Goal: Information Seeking & Learning: Learn about a topic

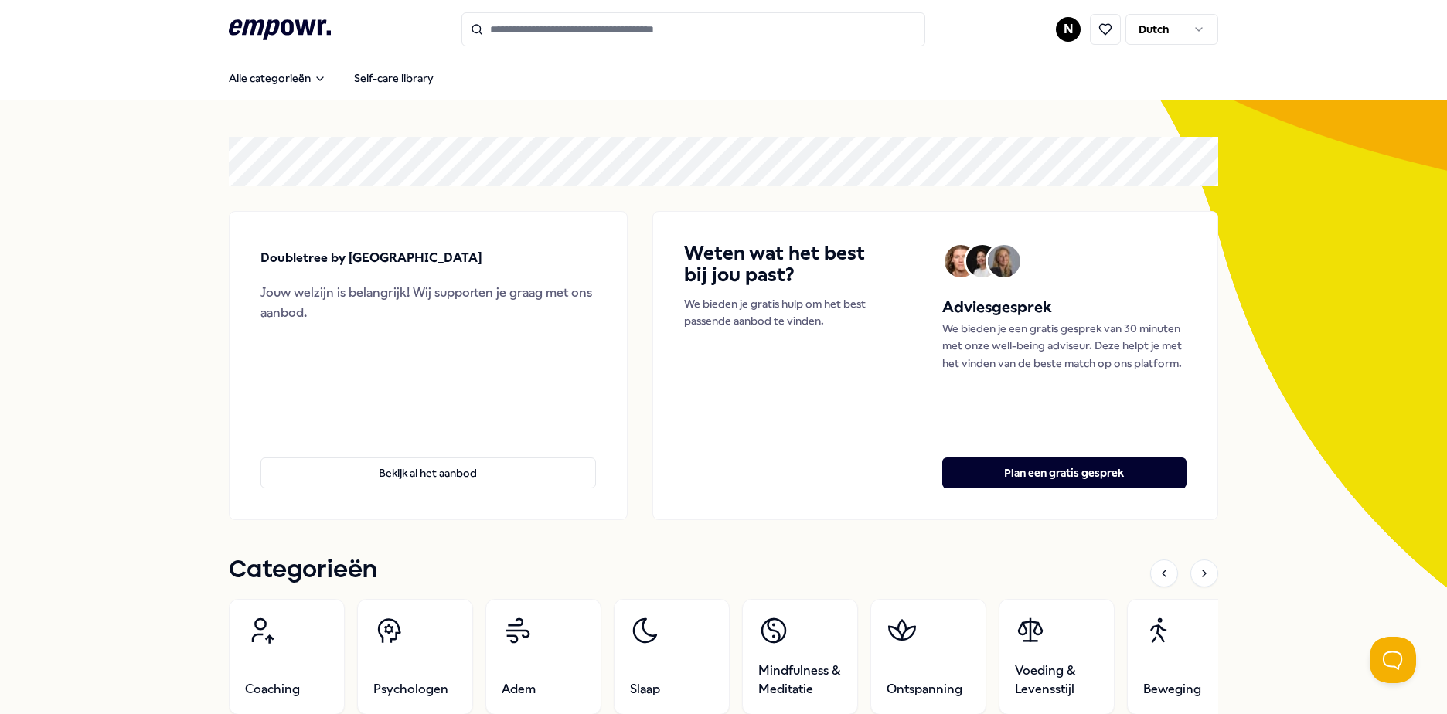
click at [1059, 28] on html ".empowr-logo_svg__cls-1{fill:#03032f} N Dutch Alle categorieën Self-care librar…" at bounding box center [723, 357] width 1447 height 714
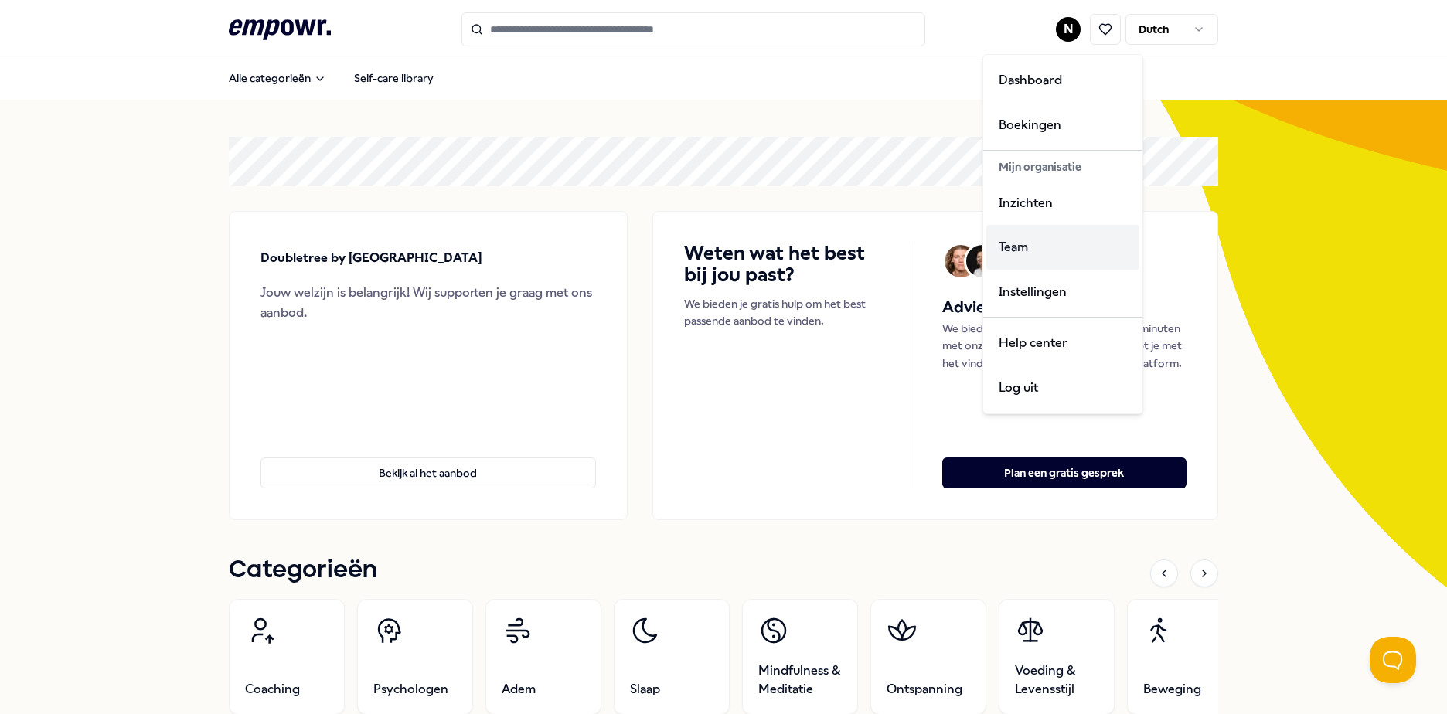
click at [1029, 247] on div "Team" at bounding box center [1063, 247] width 153 height 45
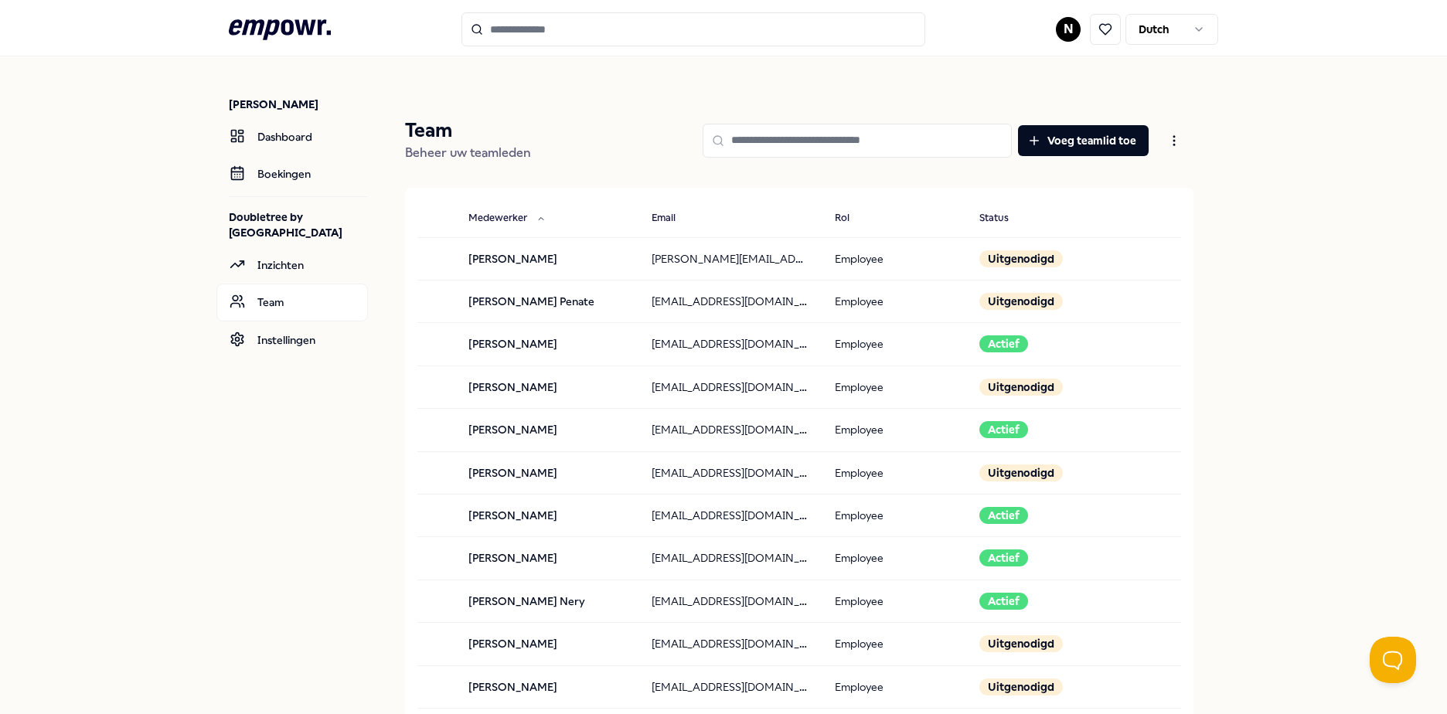
click at [514, 39] on input "Search for products, categories or subcategories" at bounding box center [694, 29] width 464 height 34
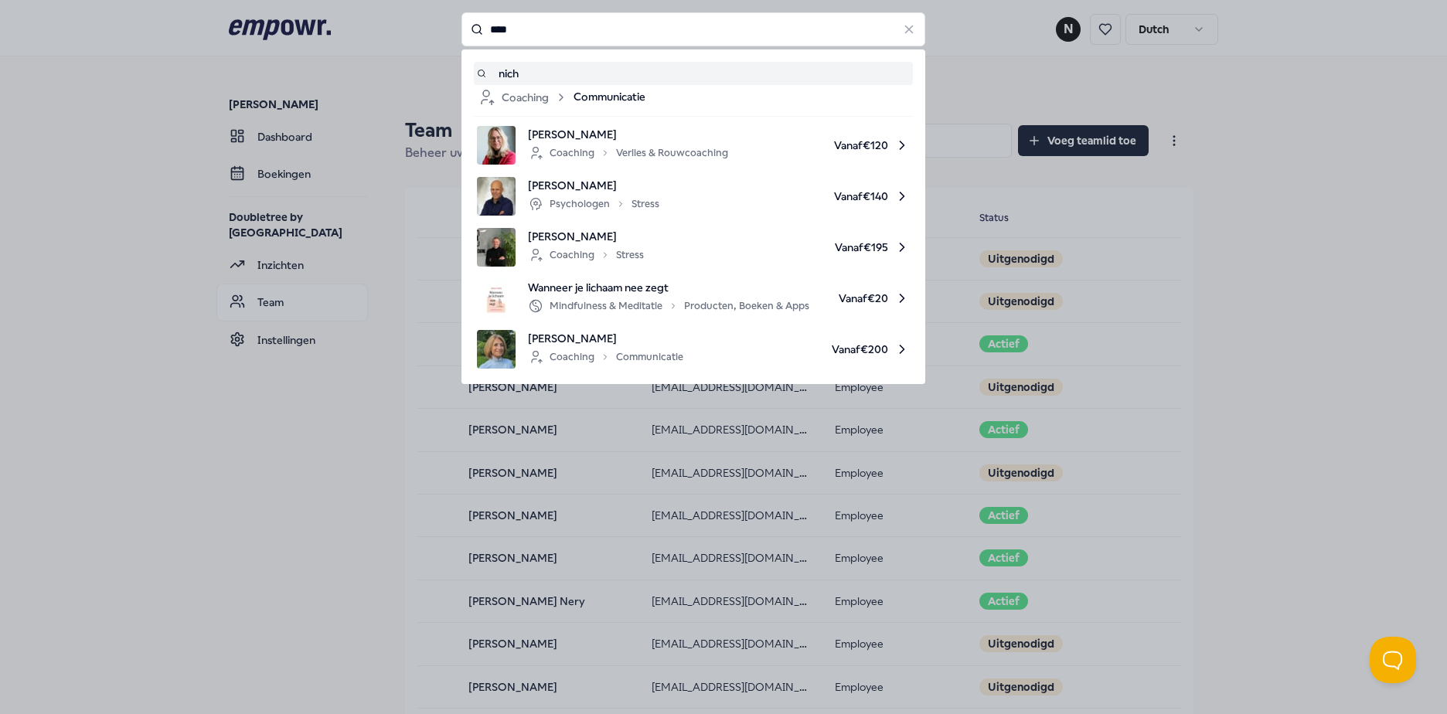
type input "****"
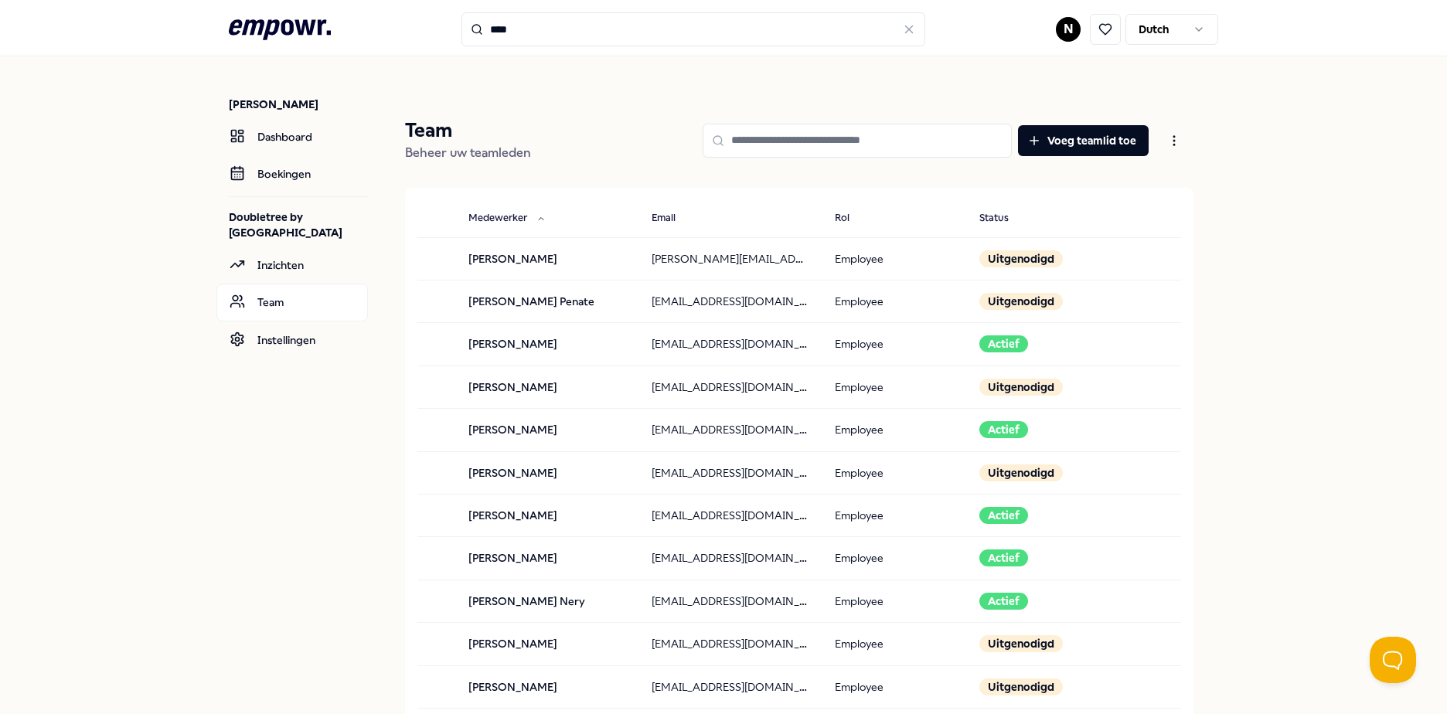
click at [912, 140] on input at bounding box center [857, 141] width 309 height 34
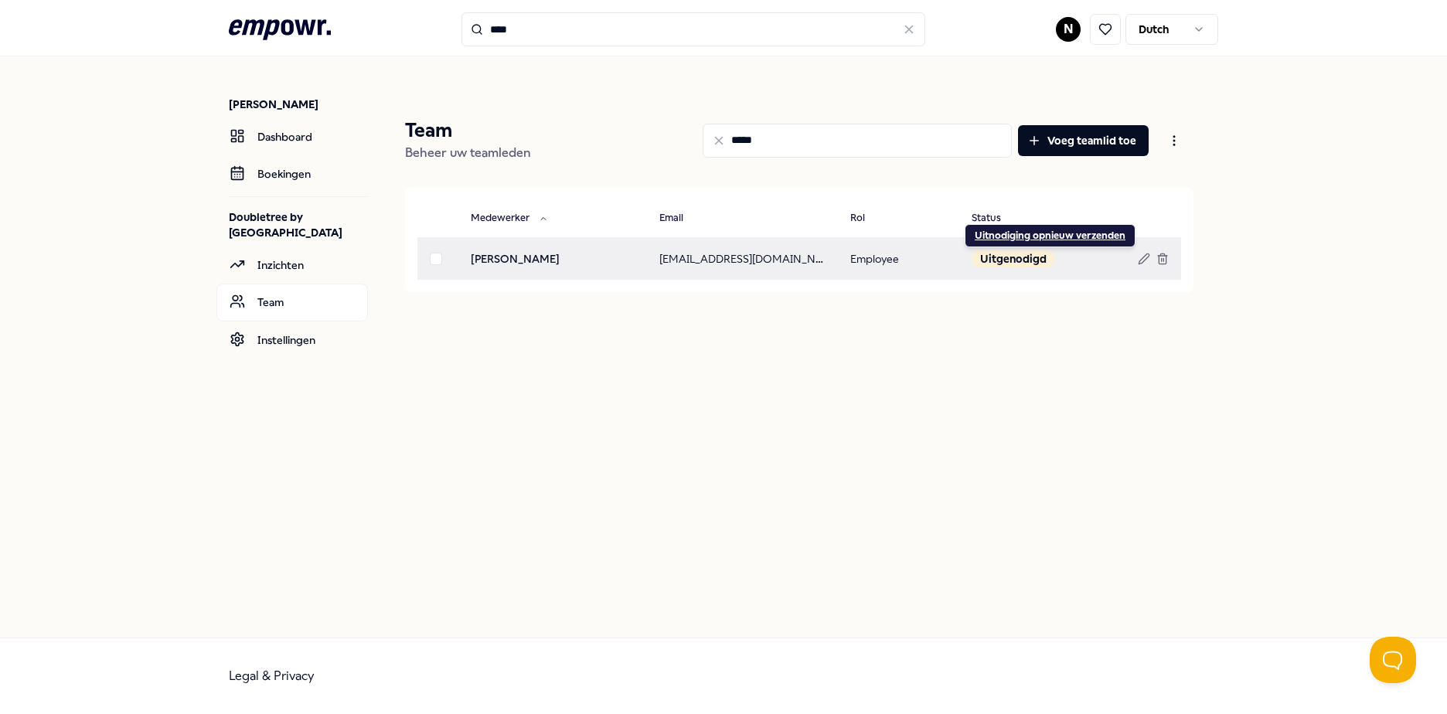
type input "*****"
click at [1061, 231] on div "Uitnodiging opnieuw verzenden" at bounding box center [1050, 236] width 151 height 12
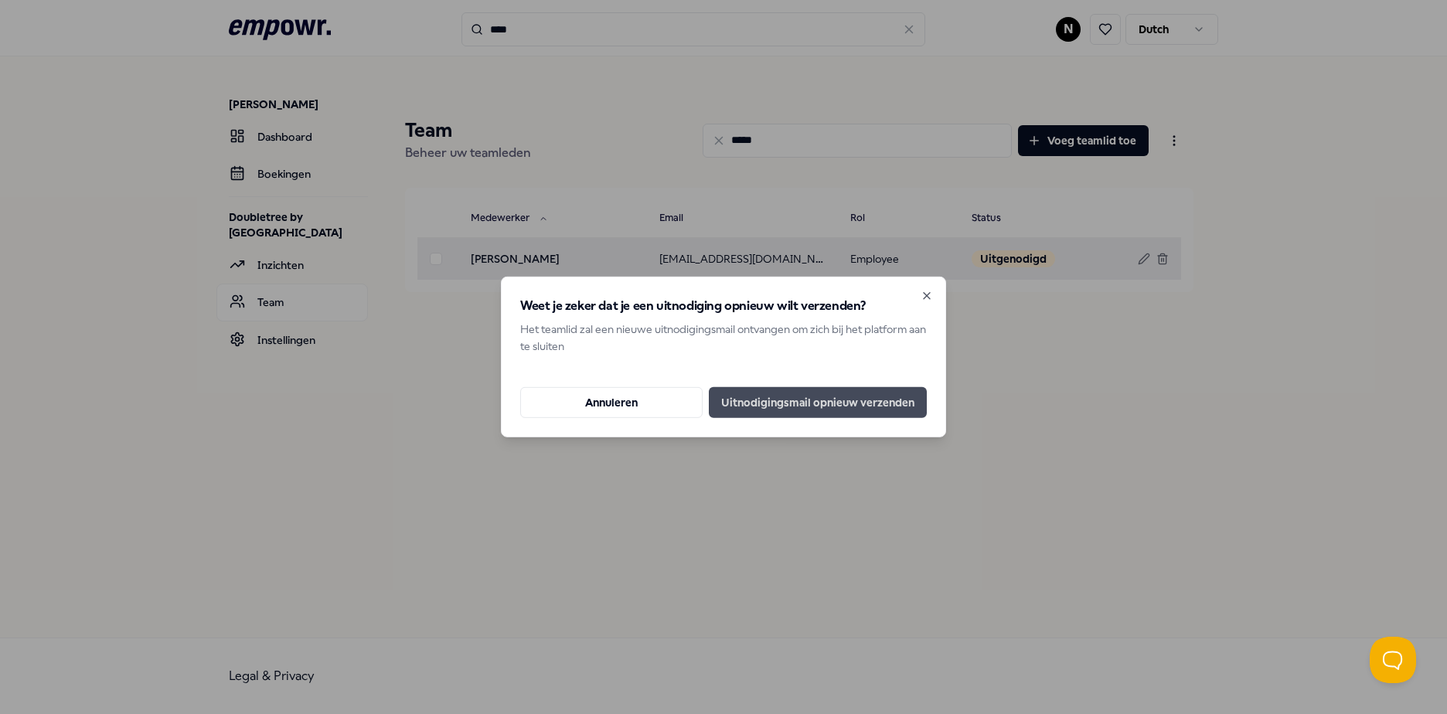
click at [826, 404] on button "Uitnodigingsmail opnieuw verzenden" at bounding box center [818, 402] width 218 height 31
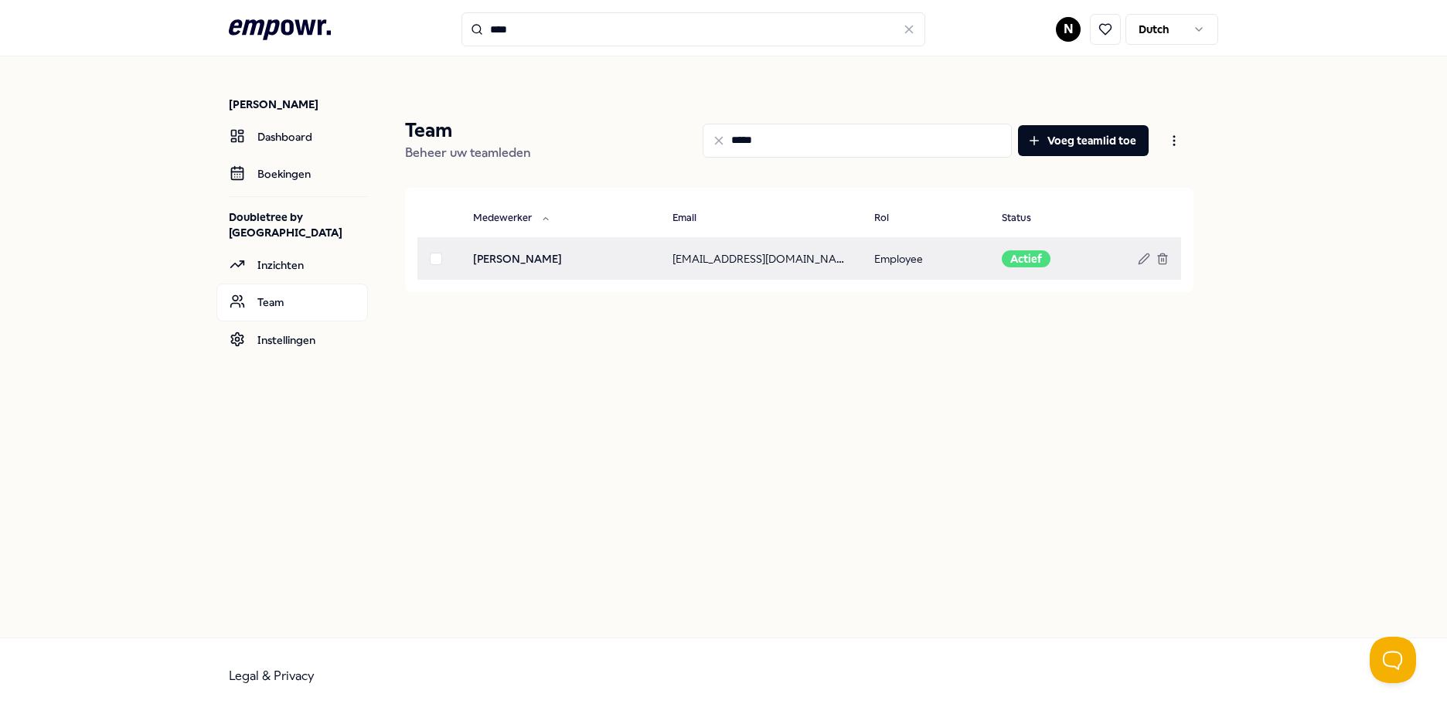
click at [322, 27] on icon ".empowr-logo_svg__cls-1{fill:#03032f}" at bounding box center [280, 29] width 102 height 29
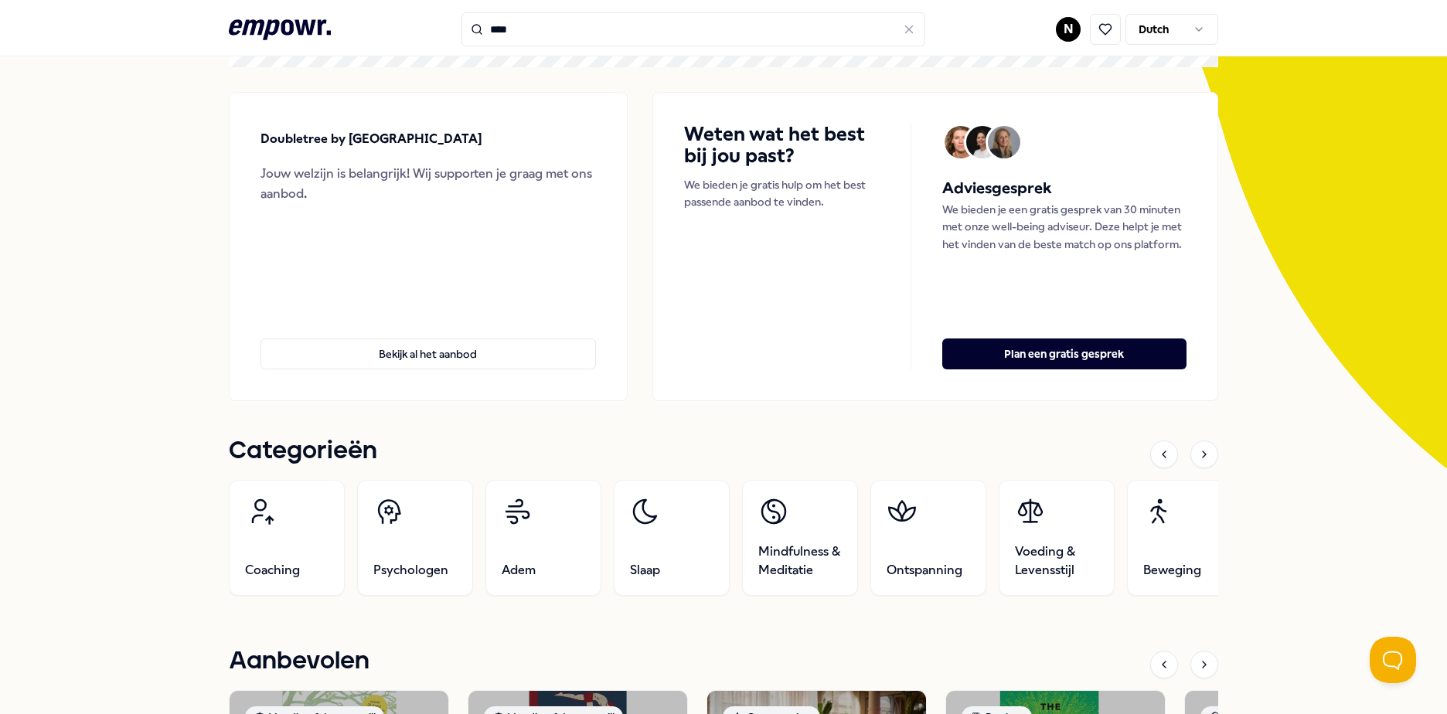
scroll to position [155, 0]
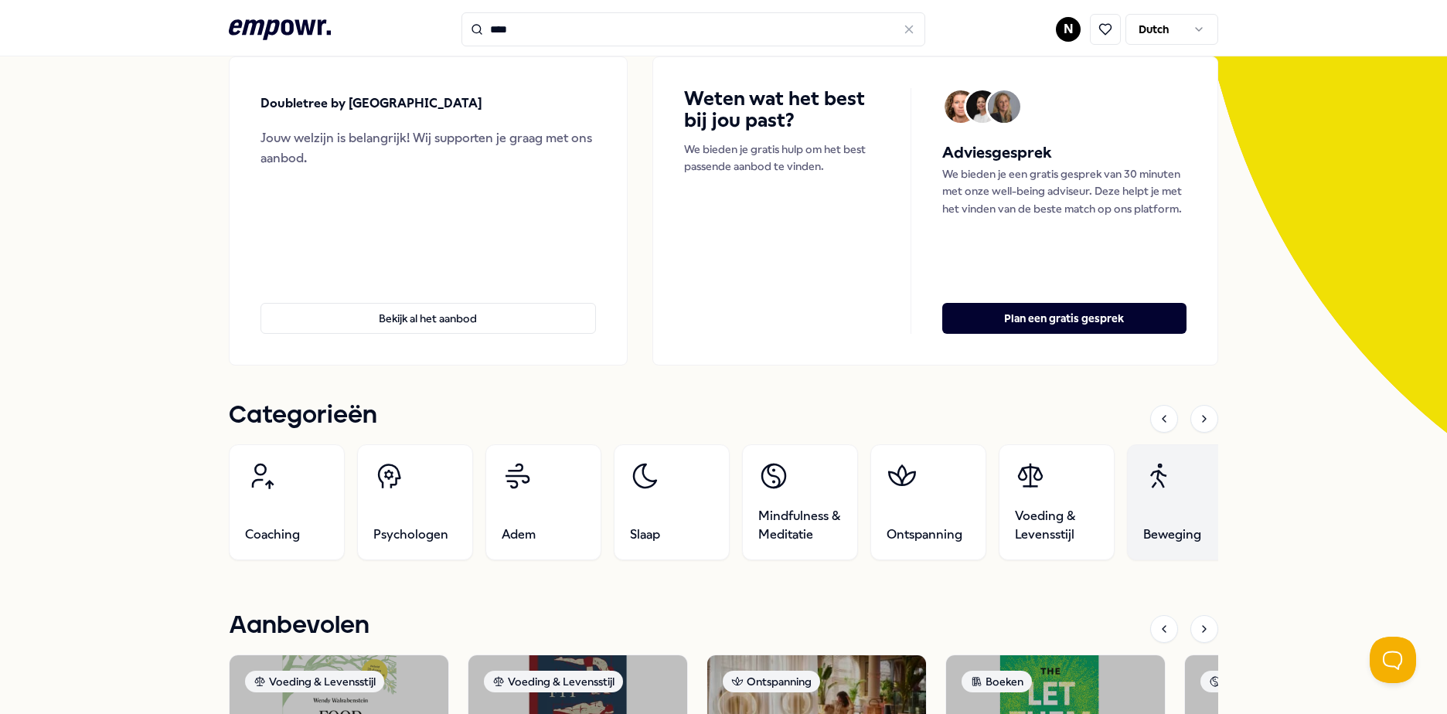
click at [1151, 523] on link "Beweging" at bounding box center [1185, 503] width 116 height 116
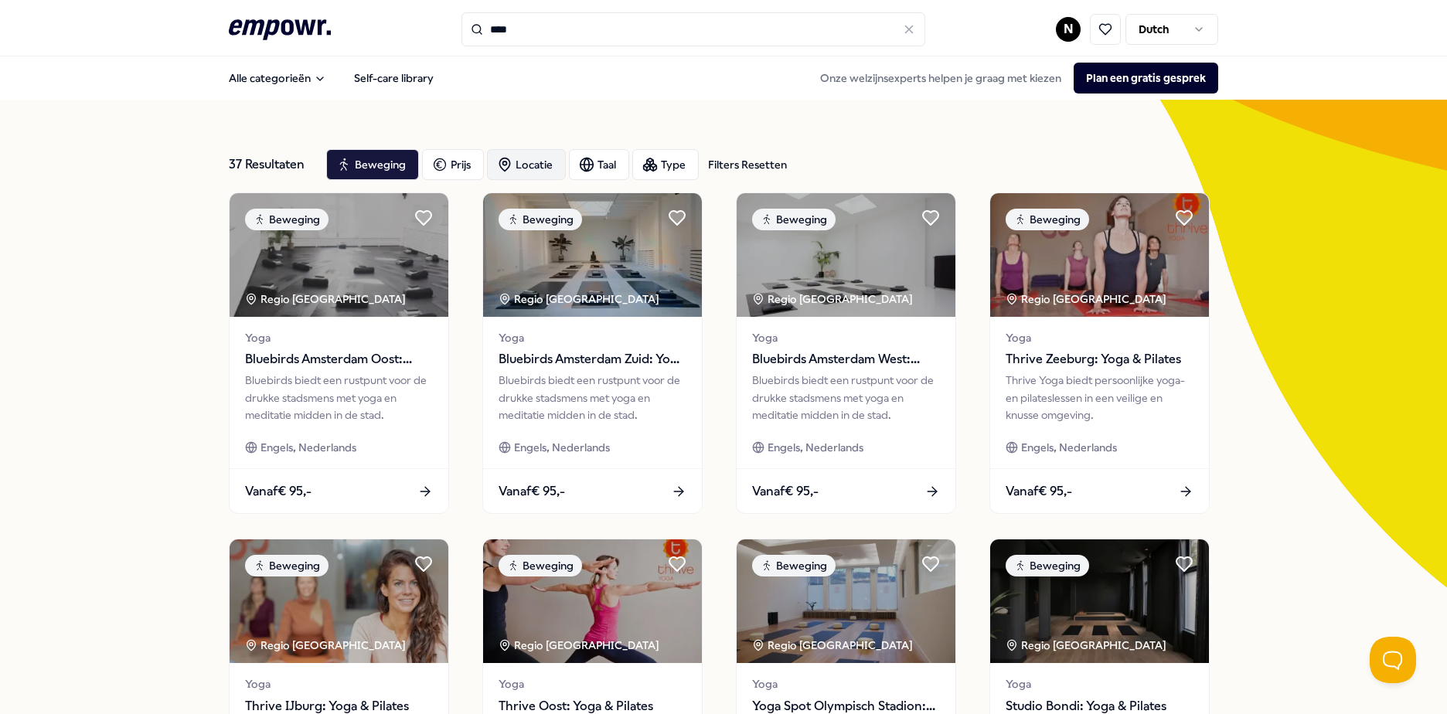
click at [500, 164] on icon "button" at bounding box center [504, 164] width 15 height 15
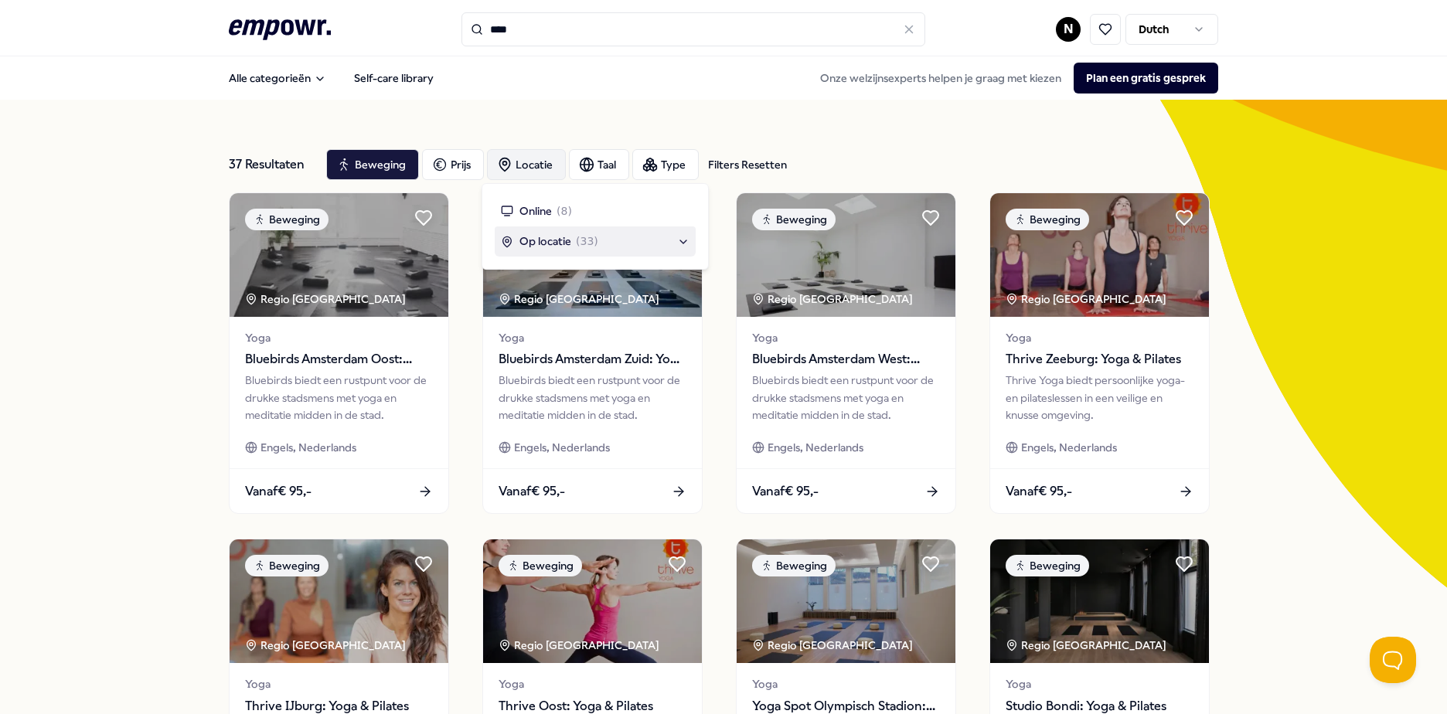
click at [596, 231] on div "Op locatie ( 33 )" at bounding box center [595, 241] width 201 height 29
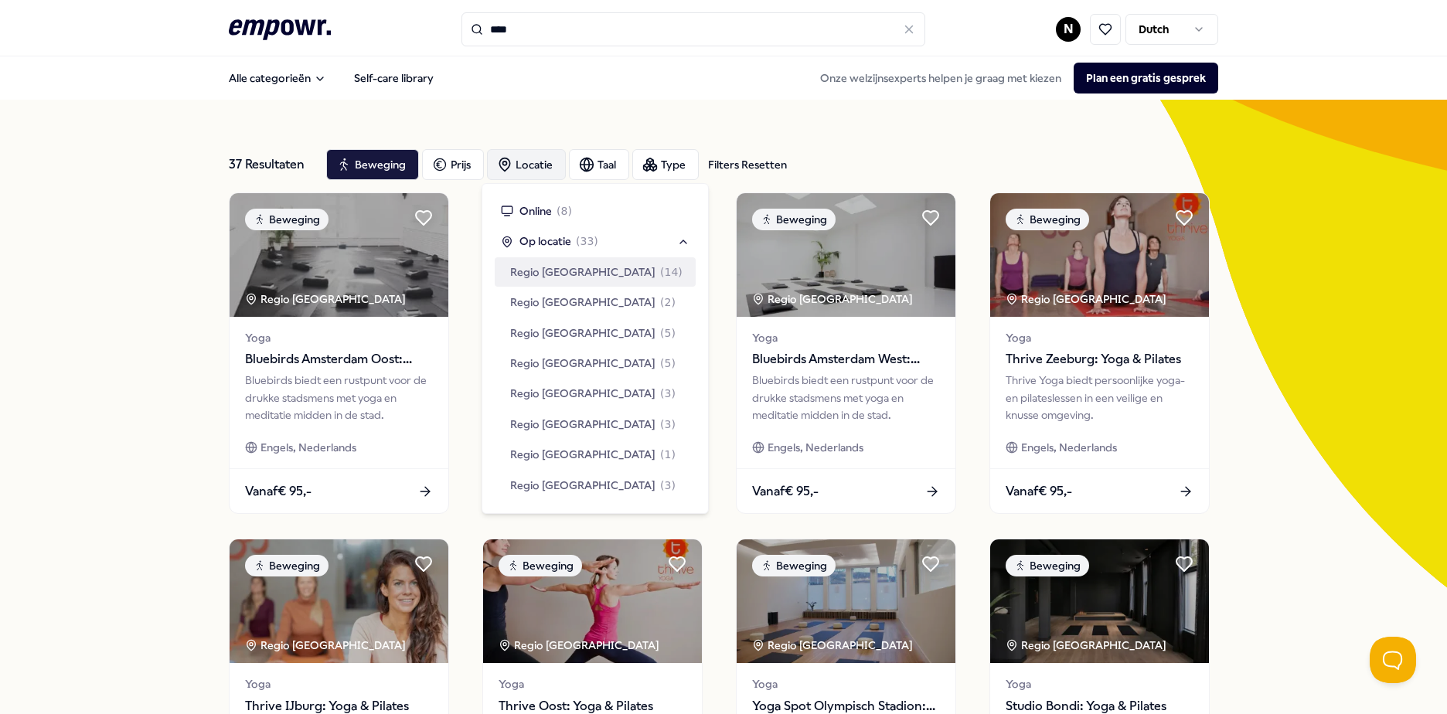
click at [1294, 369] on div "37 Resultaten Filters Resetten Beweging Prijs Locatie Taal Type Filters Resette…" at bounding box center [723, 703] width 1447 height 1207
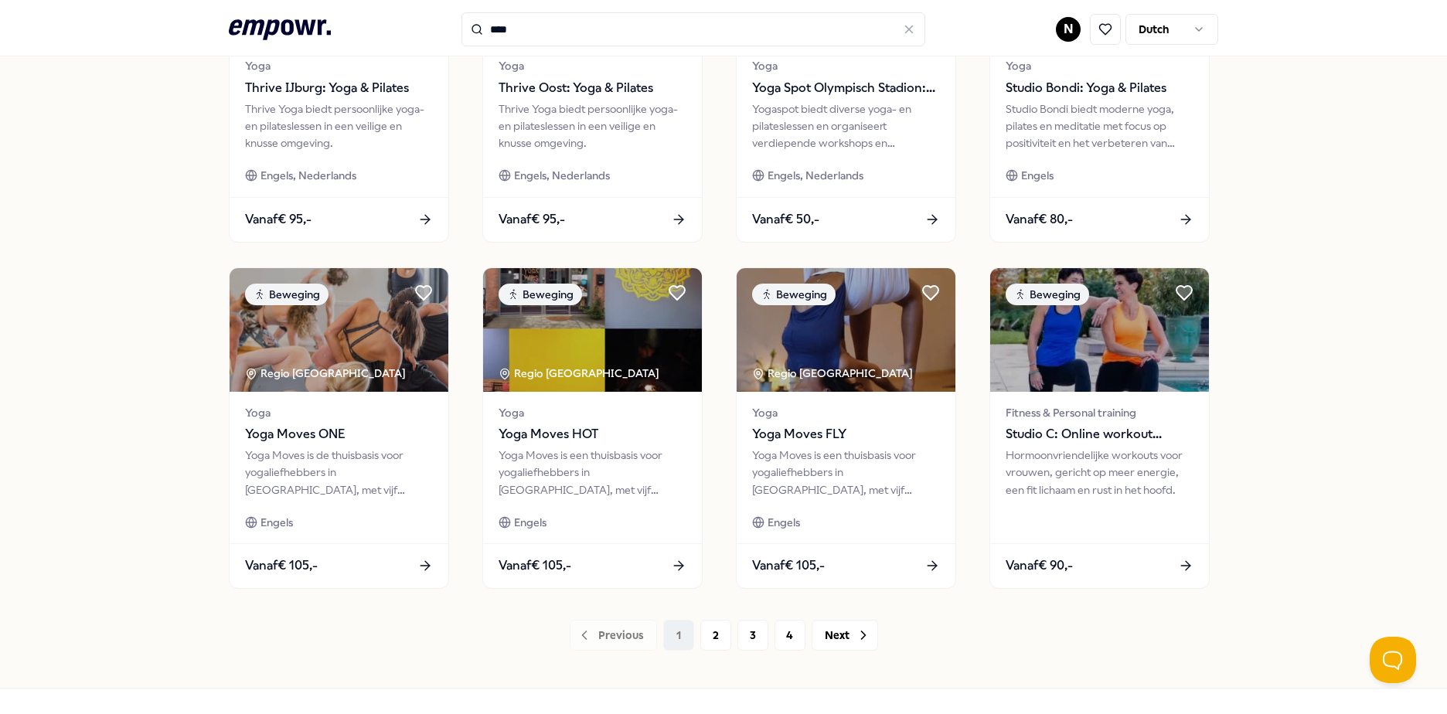
scroll to position [669, 0]
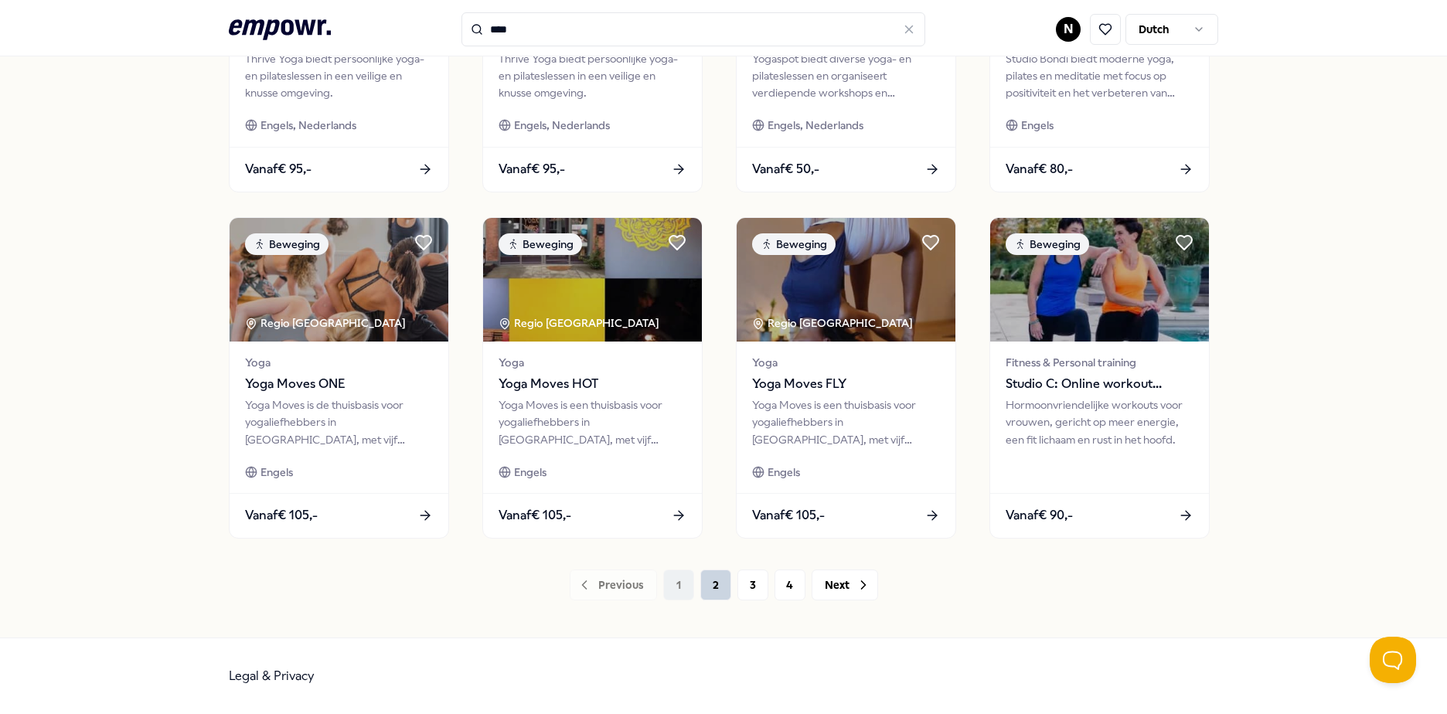
click at [719, 581] on button "2" at bounding box center [716, 585] width 31 height 31
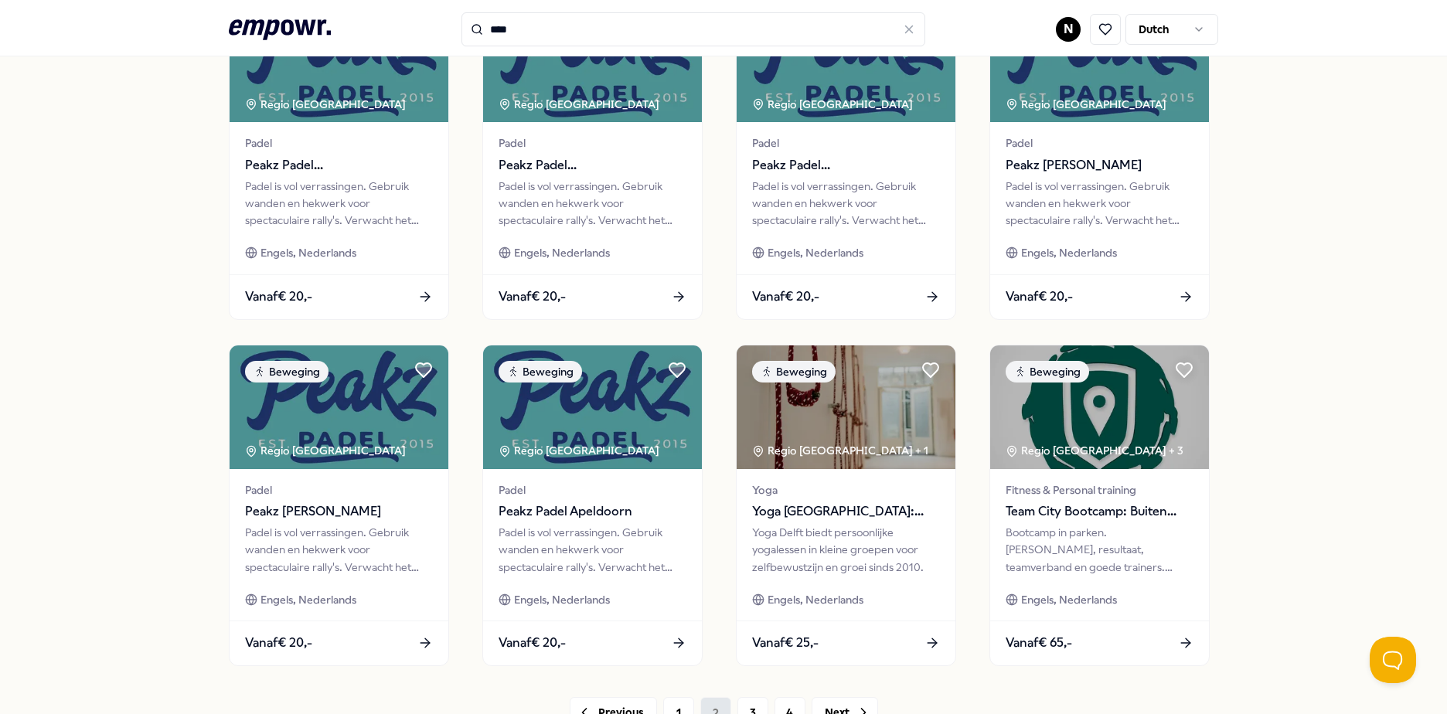
scroll to position [619, 0]
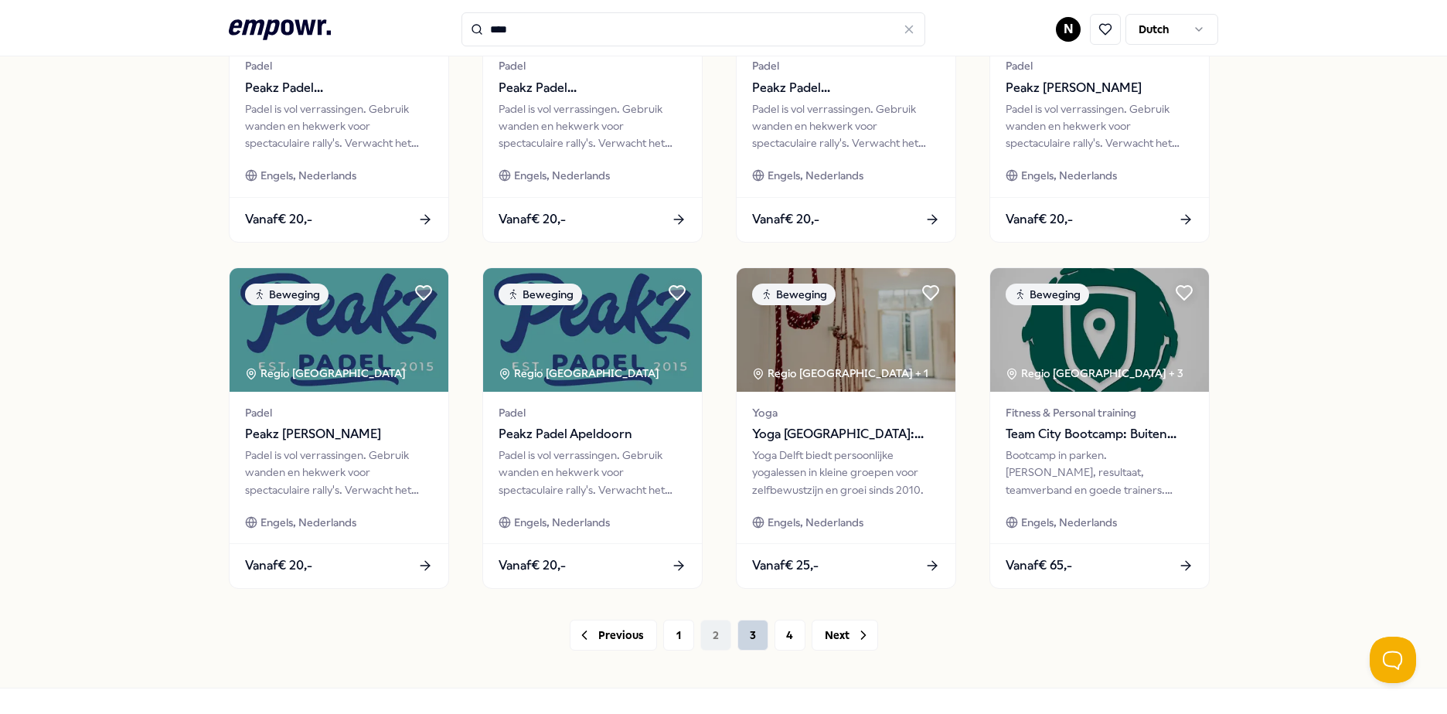
click at [760, 640] on button "3" at bounding box center [753, 635] width 31 height 31
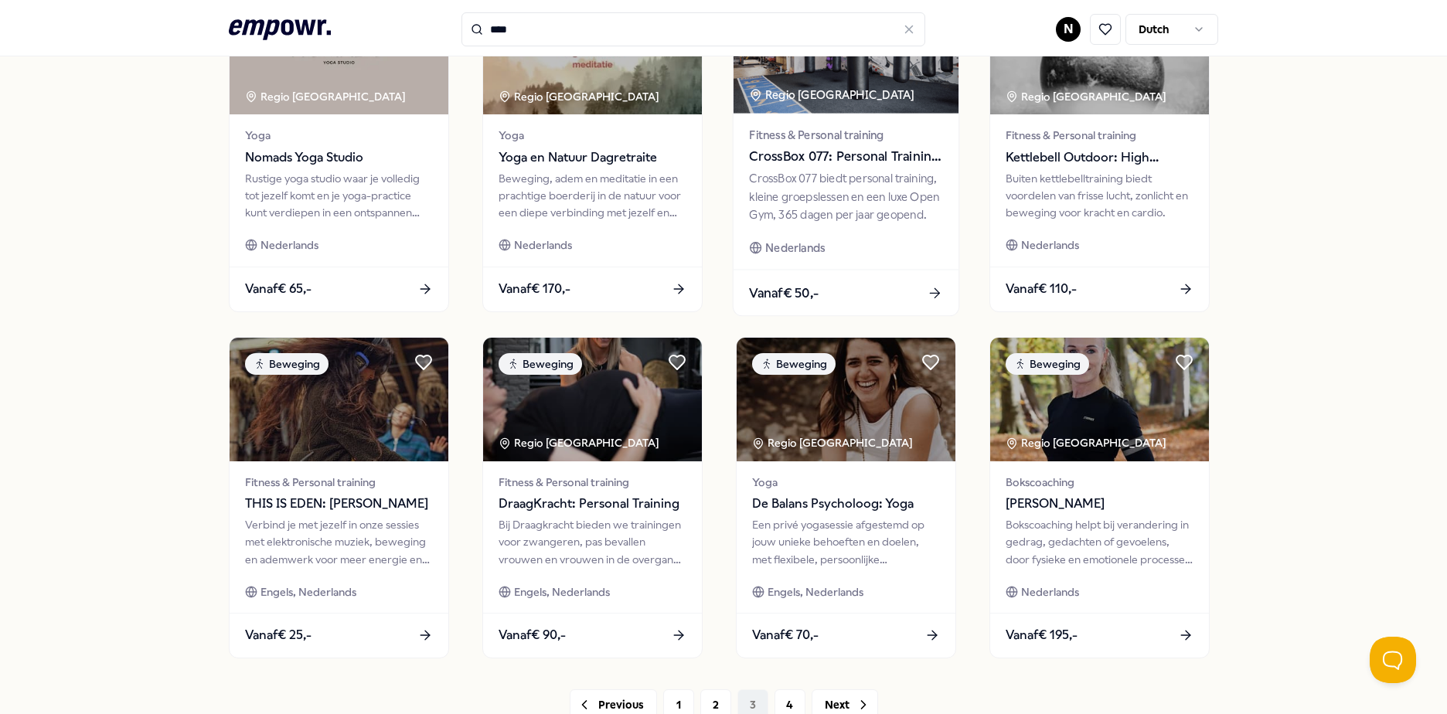
scroll to position [669, 0]
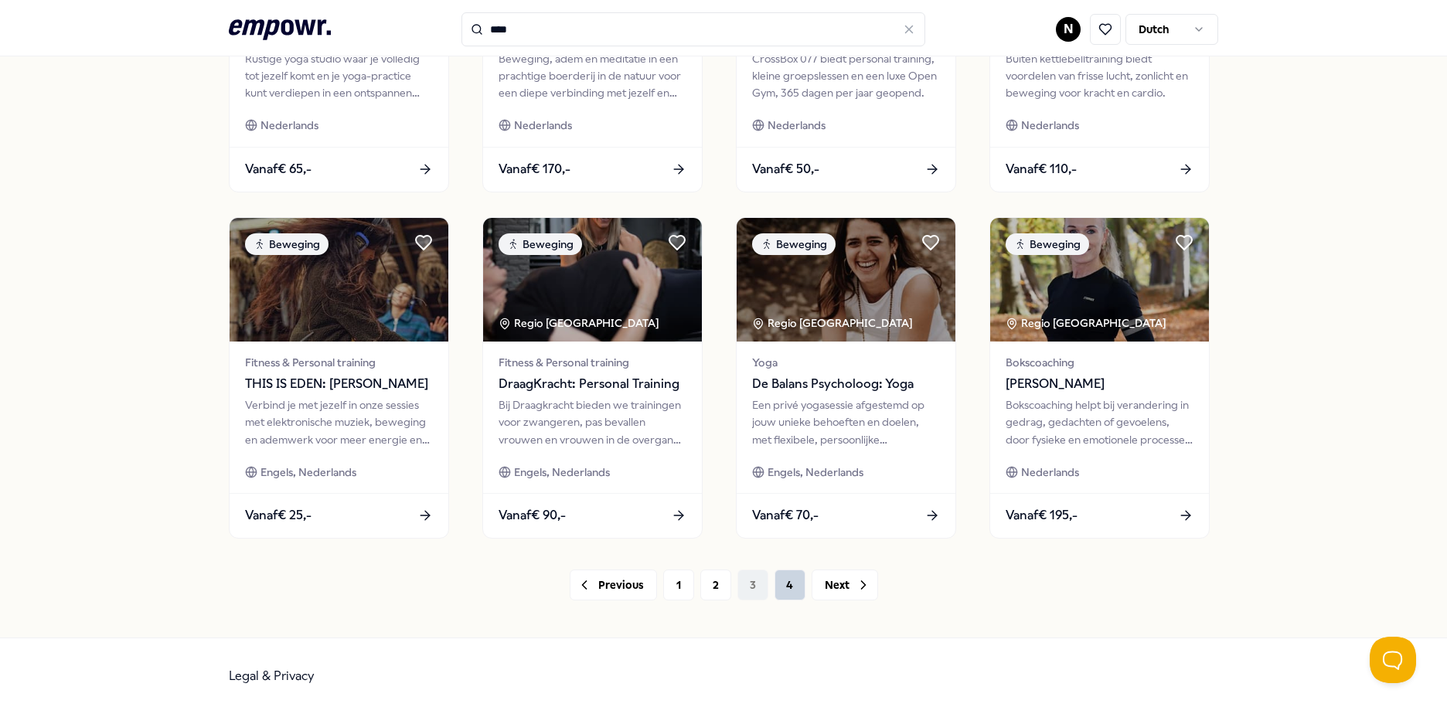
click at [780, 585] on button "4" at bounding box center [790, 585] width 31 height 31
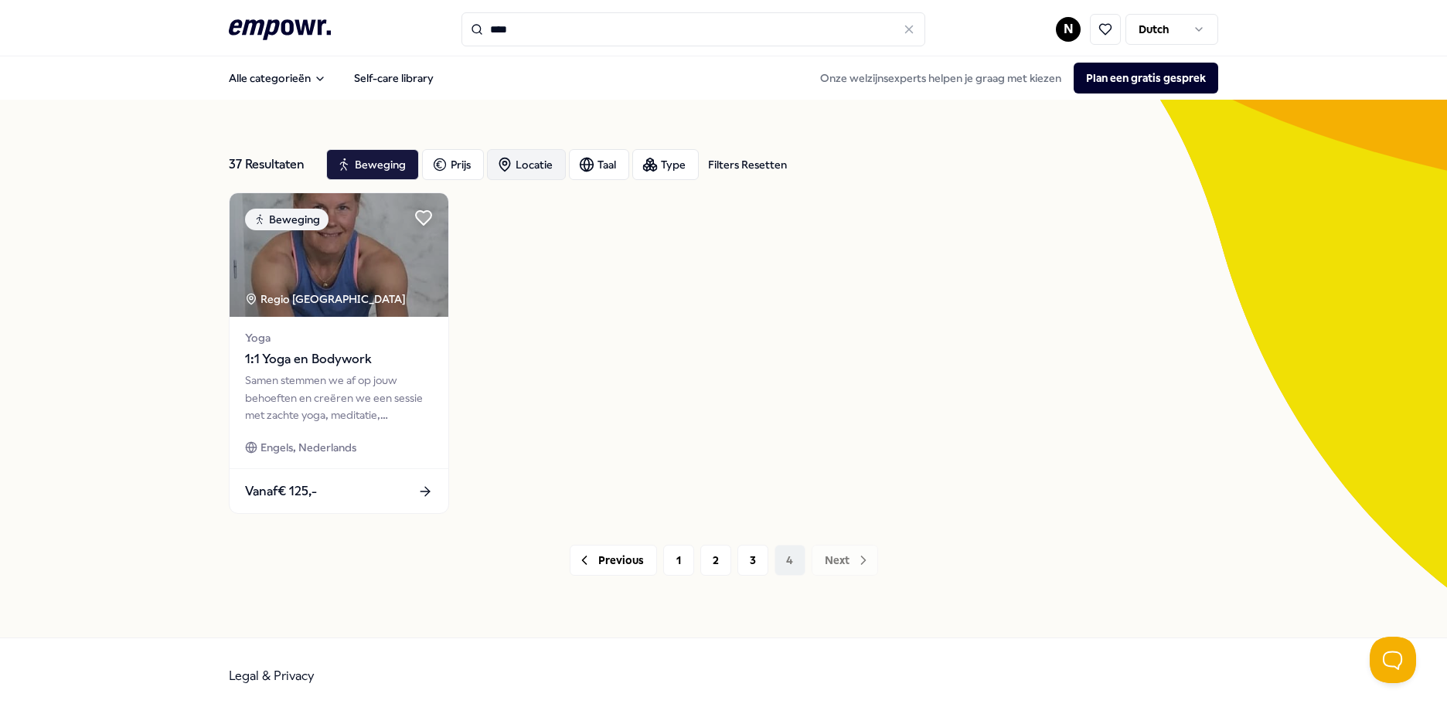
click at [288, 37] on icon ".empowr-logo_svg__cls-1{fill:#03032f}" at bounding box center [280, 29] width 102 height 29
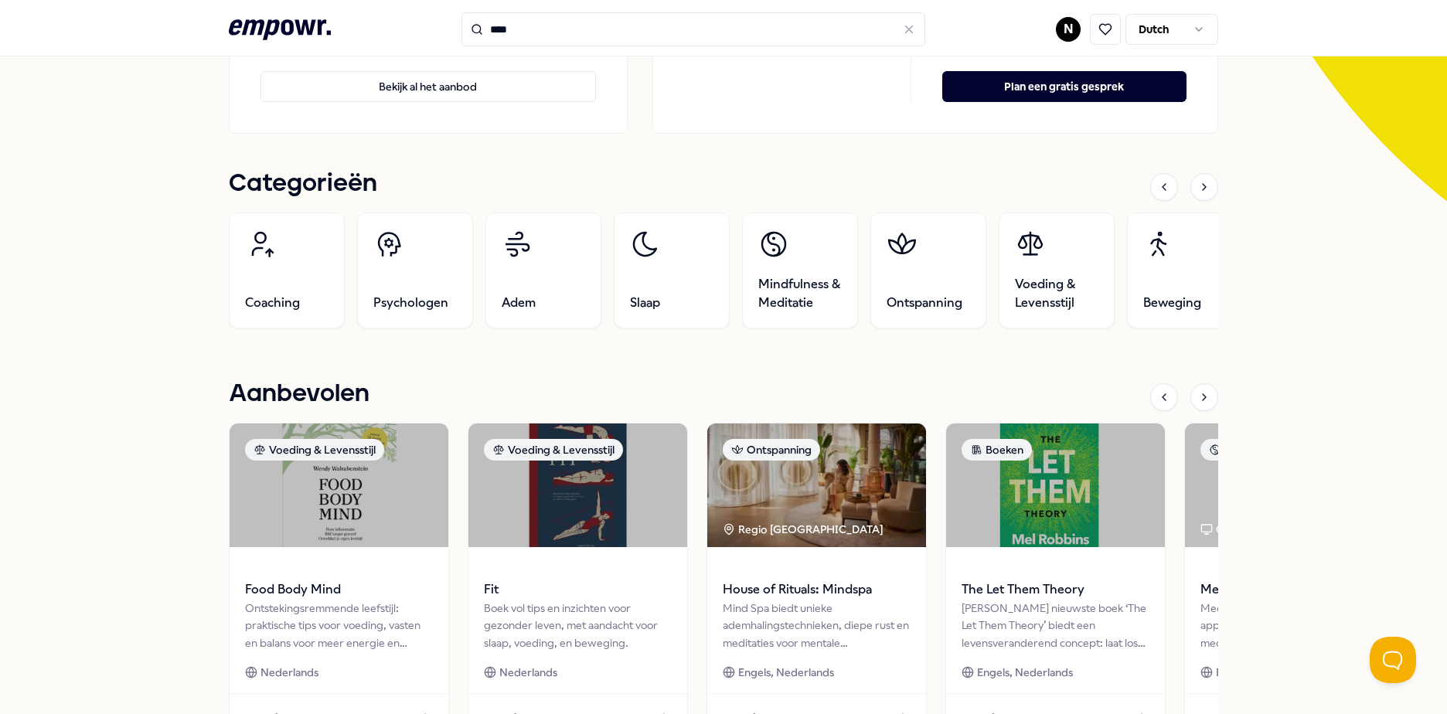
scroll to position [541, 0]
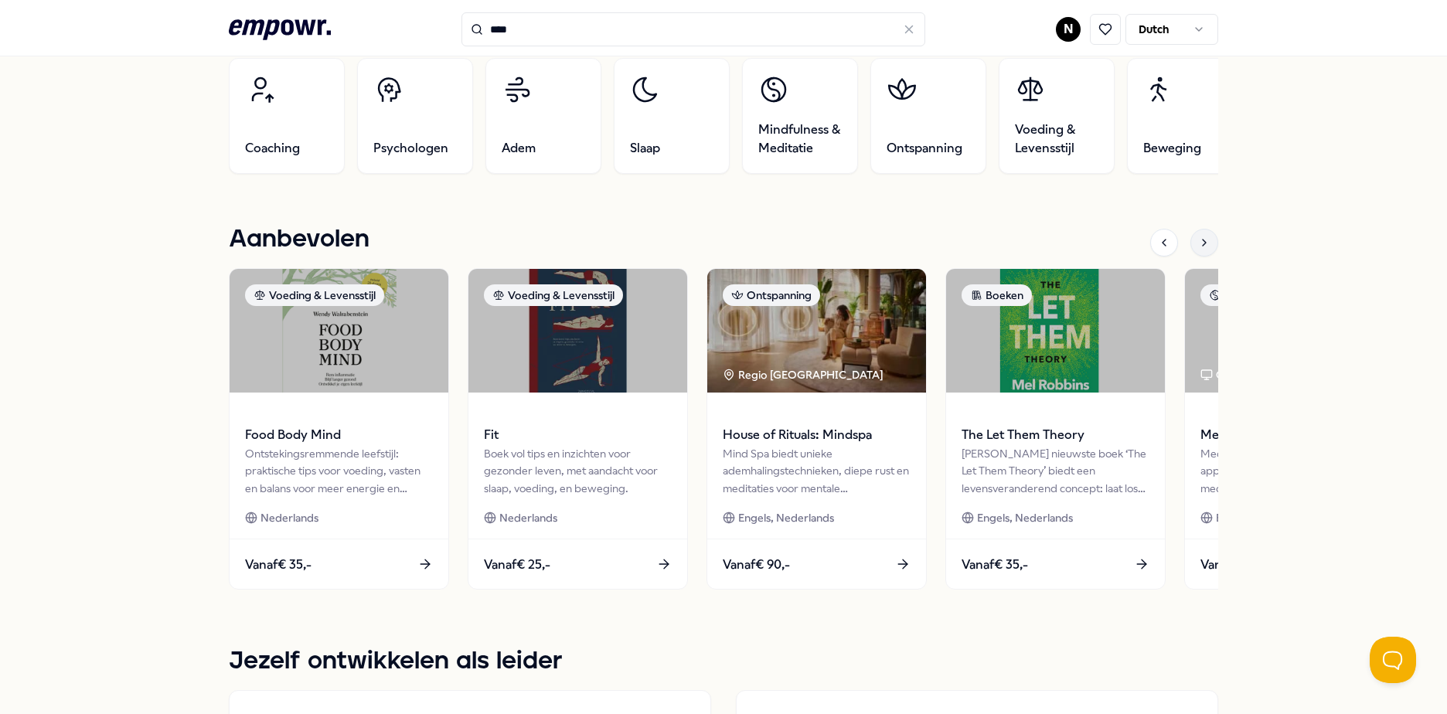
click at [1199, 245] on icon at bounding box center [1204, 243] width 12 height 12
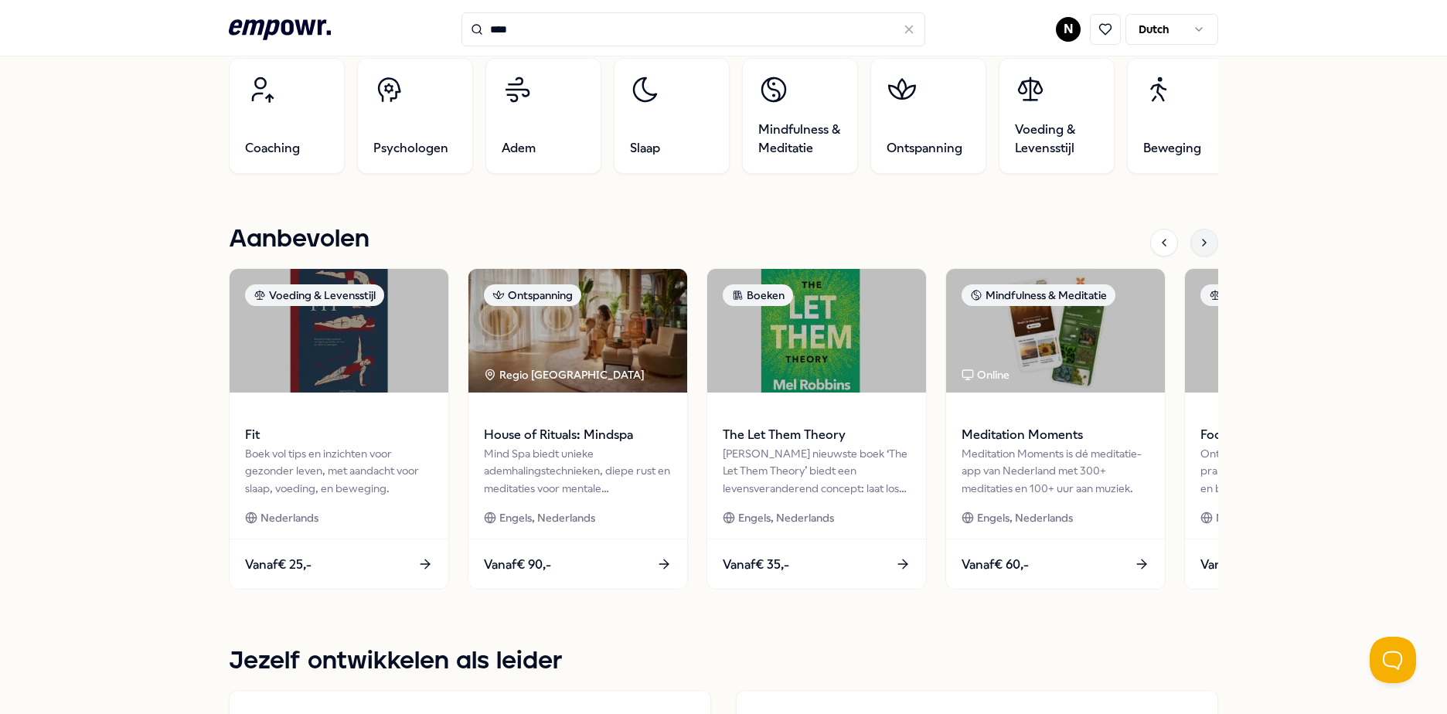
click at [1199, 245] on icon at bounding box center [1204, 243] width 12 height 12
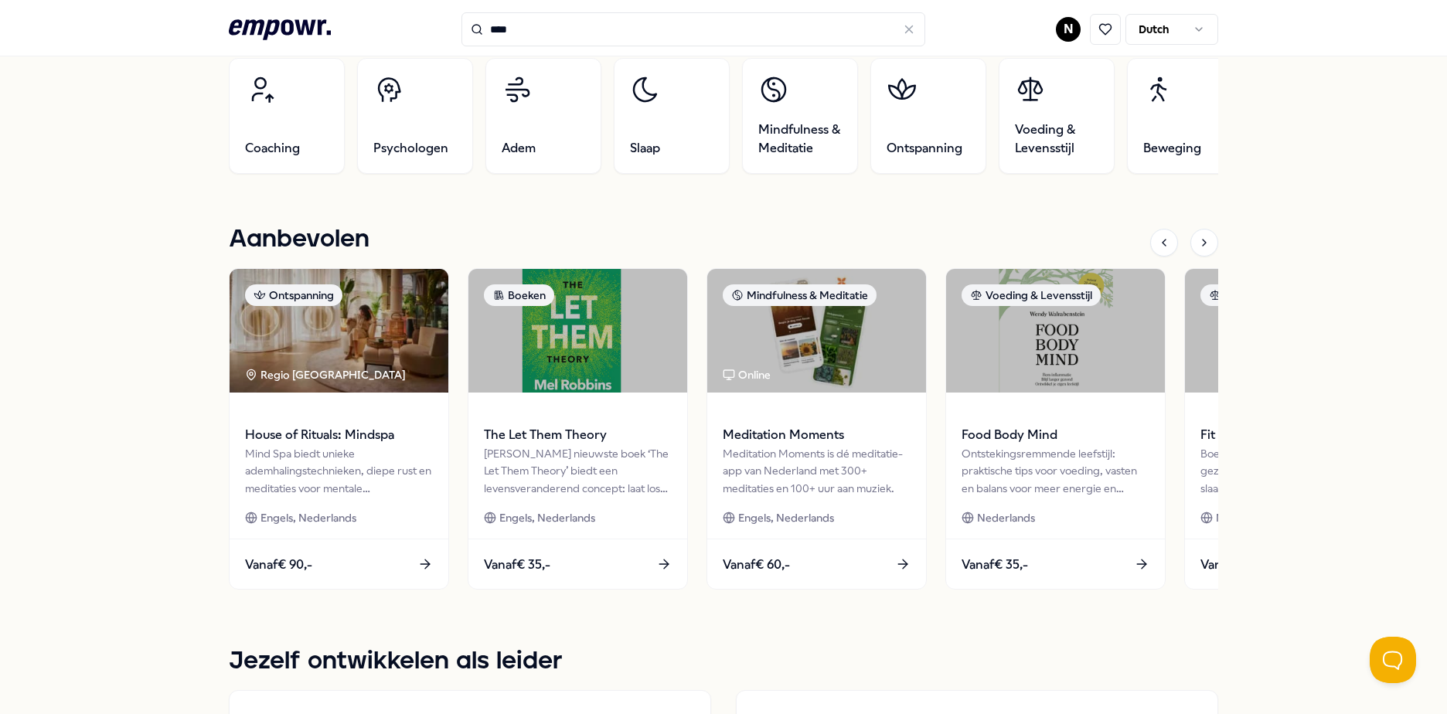
click at [1306, 268] on div "Doubletree by [GEOGRAPHIC_DATA] Jouw welzijn is belangrijk! Wij supporten je gr…" at bounding box center [723, 646] width 1447 height 2175
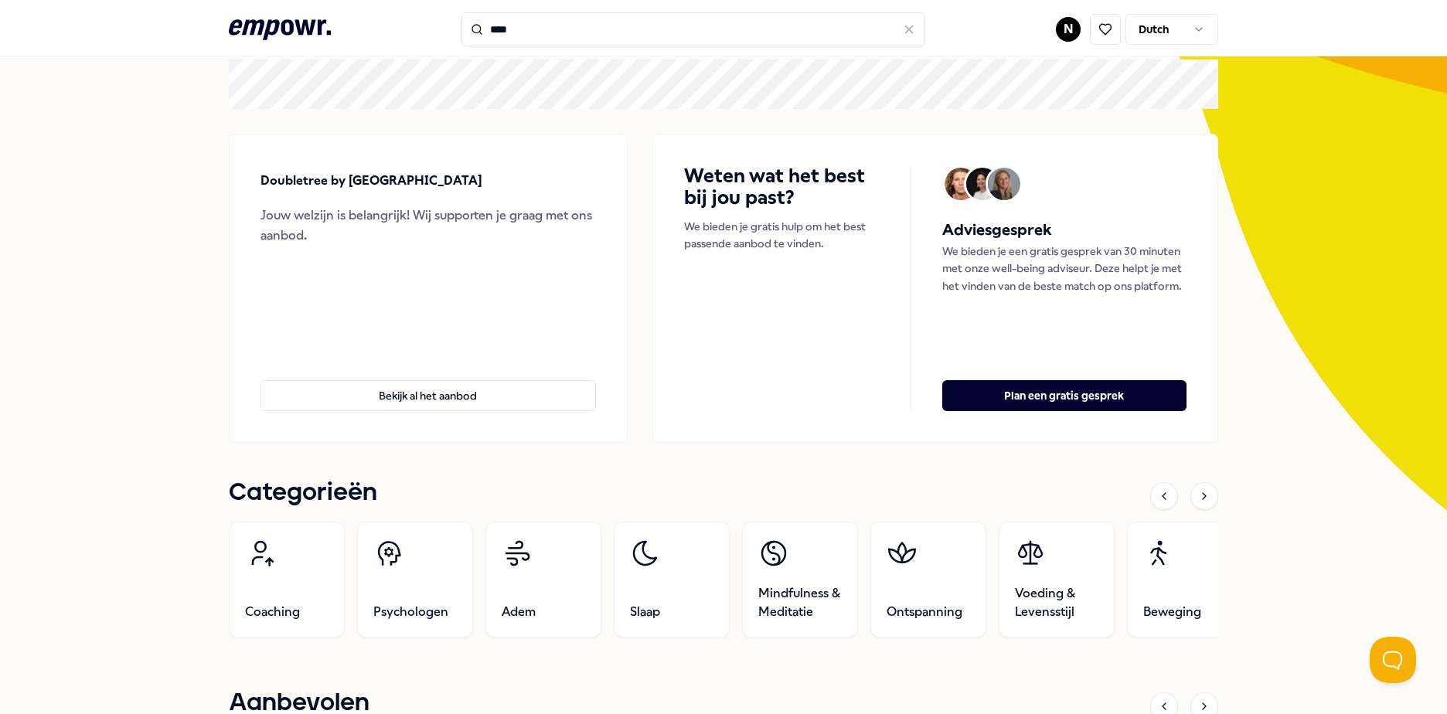
scroll to position [0, 0]
